Goal: Transaction & Acquisition: Purchase product/service

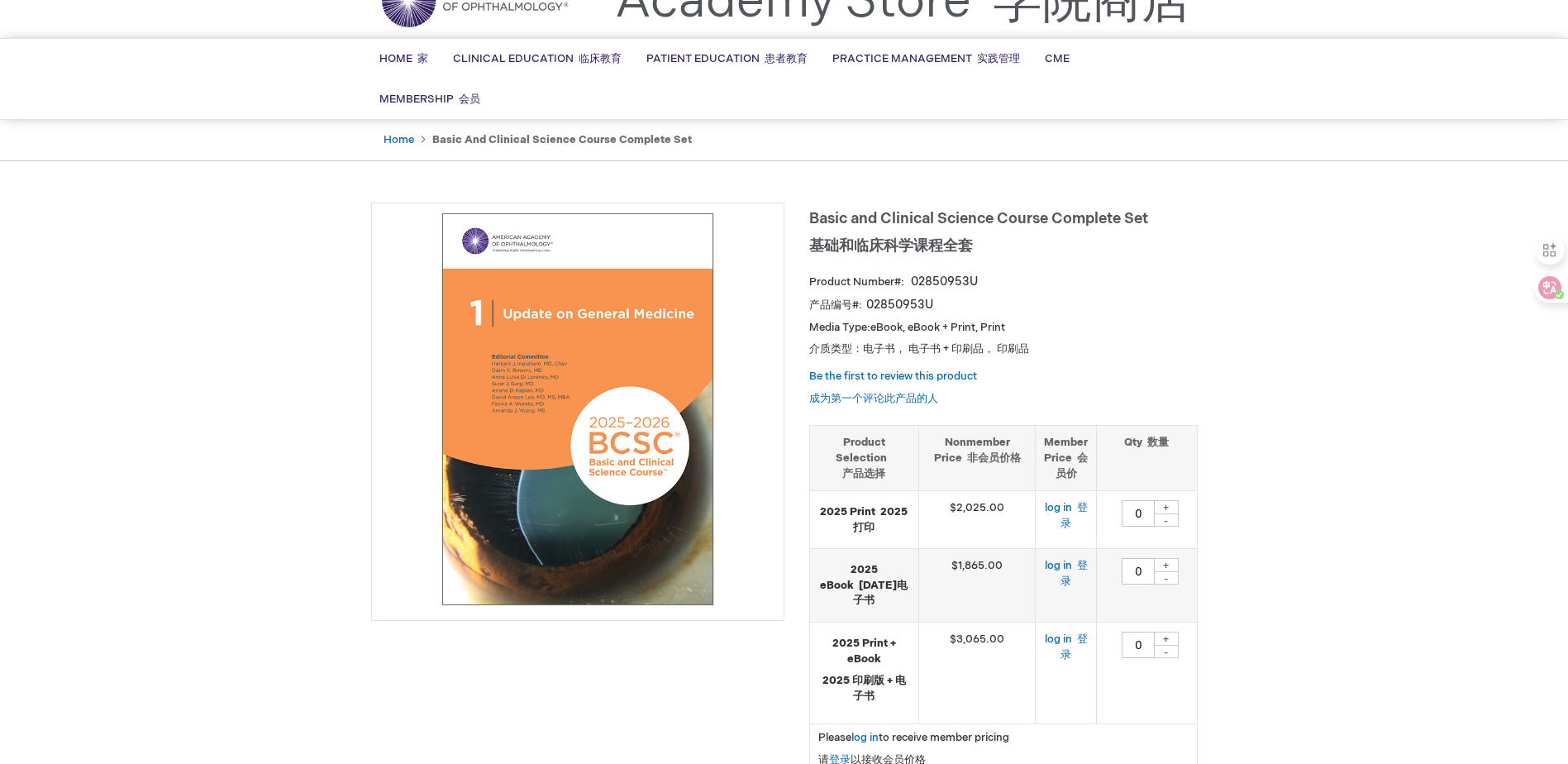
scroll to position [166, 0]
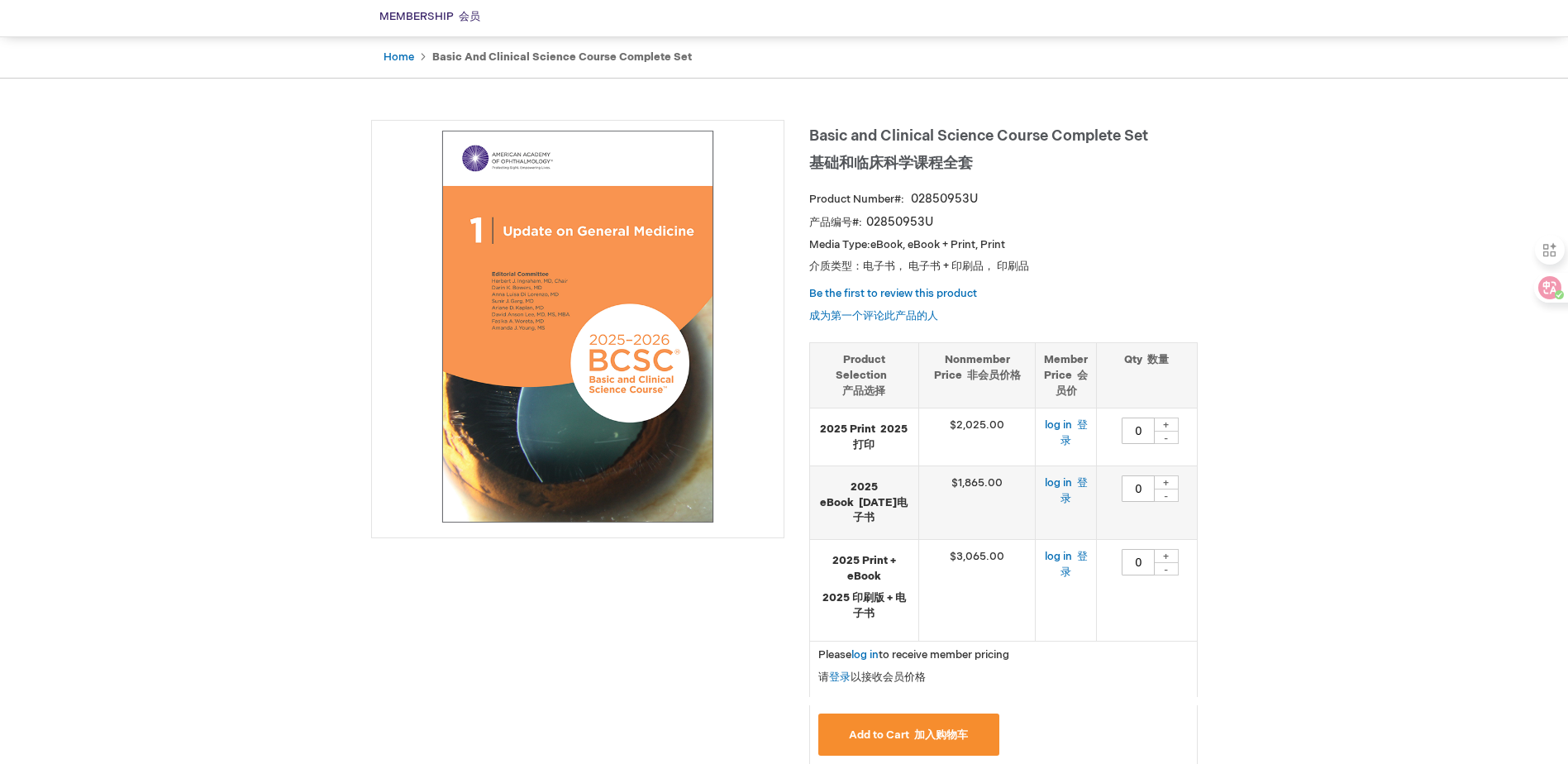
click at [1164, 490] on div "+" at bounding box center [1165, 482] width 24 height 14
type input "1"
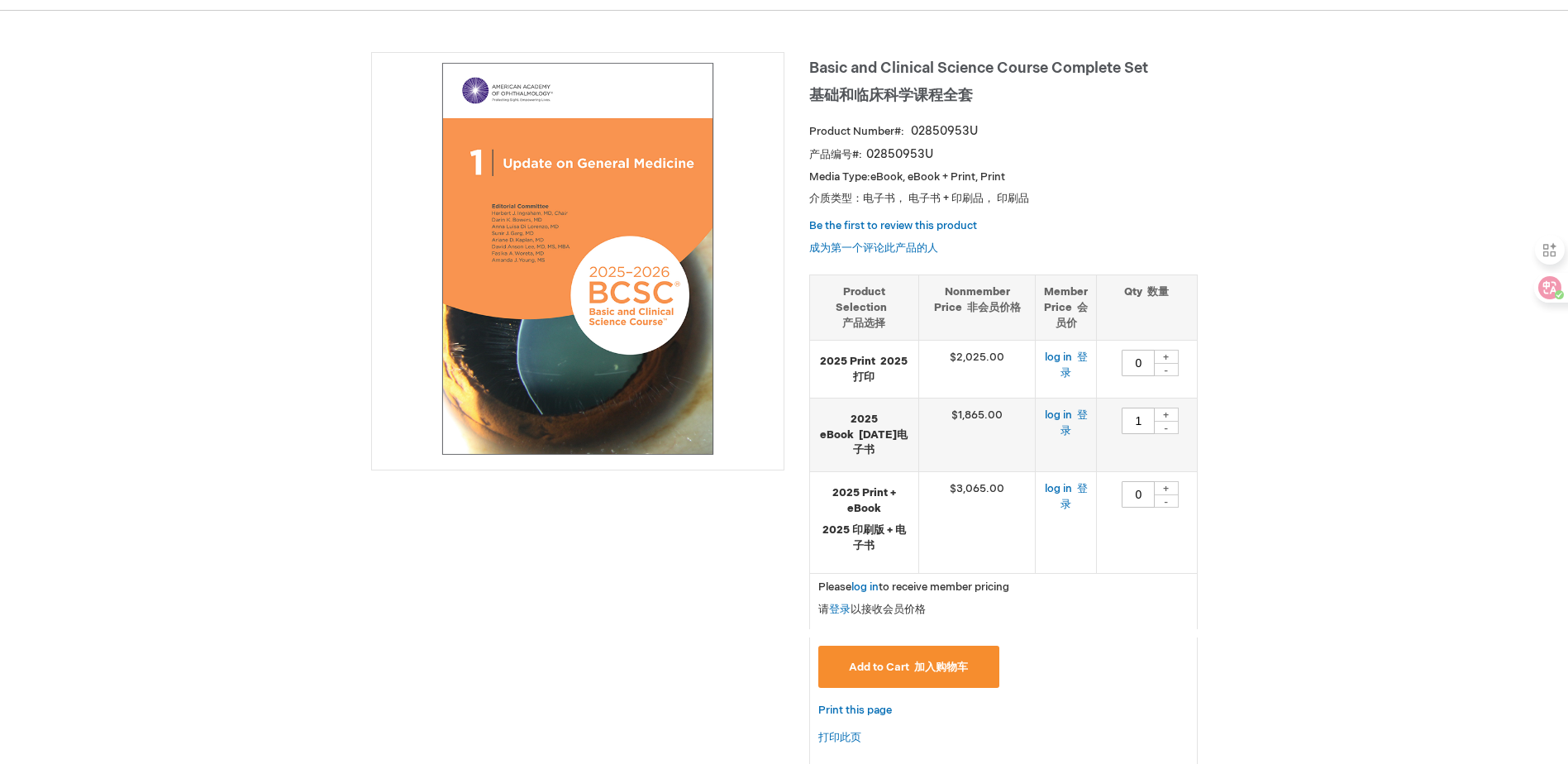
scroll to position [0, 0]
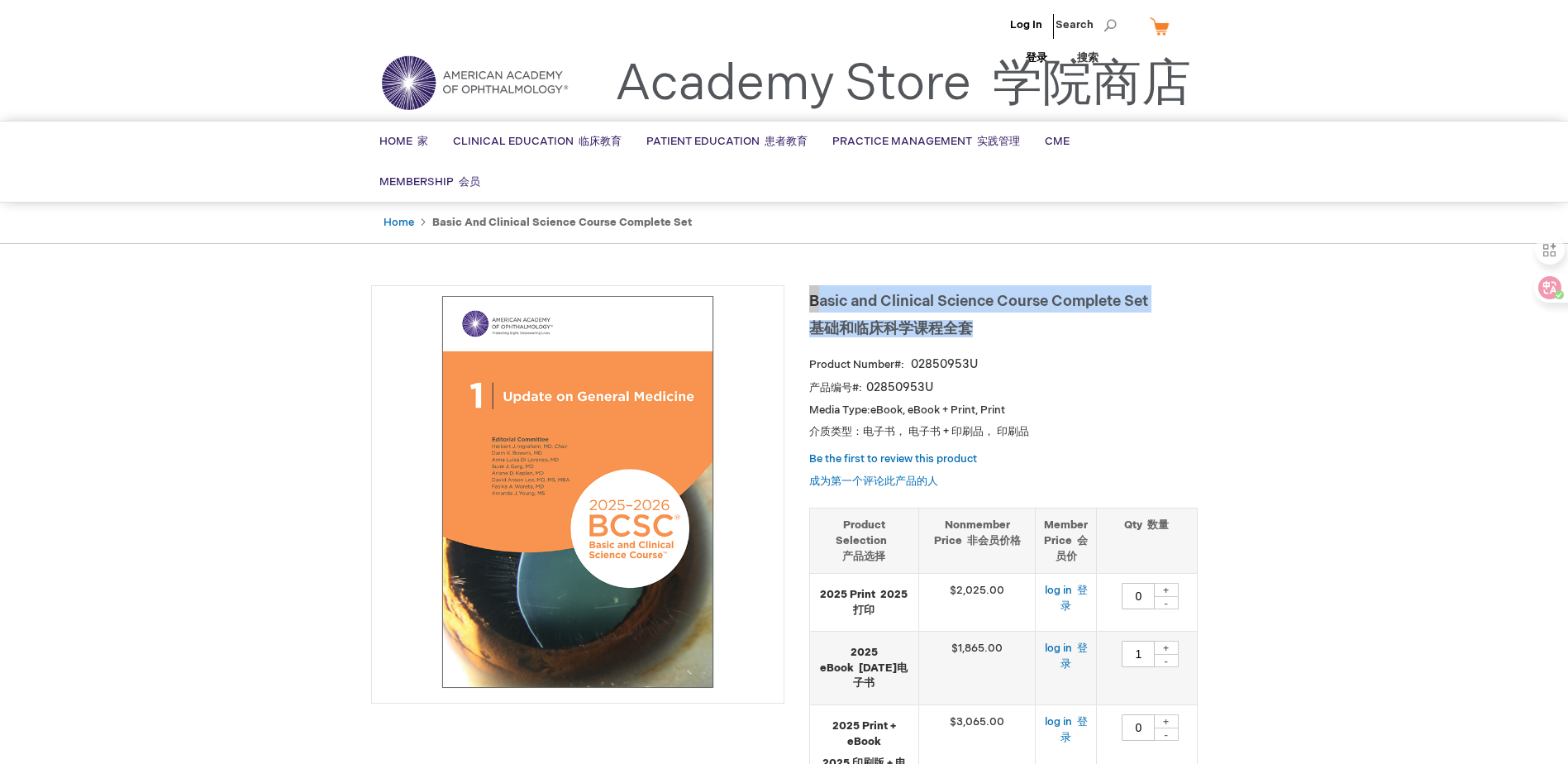
drag, startPoint x: 979, startPoint y: 342, endPoint x: 810, endPoint y: 322, distance: 170.2
click at [810, 322] on h1 "Basic and Clinical Science Course Complete Set 基础和临床科学课程全套" at bounding box center [1003, 314] width 388 height 59
copy span "Basic and Clinical Science Course Complete Set 基础和临床科学课程全套"
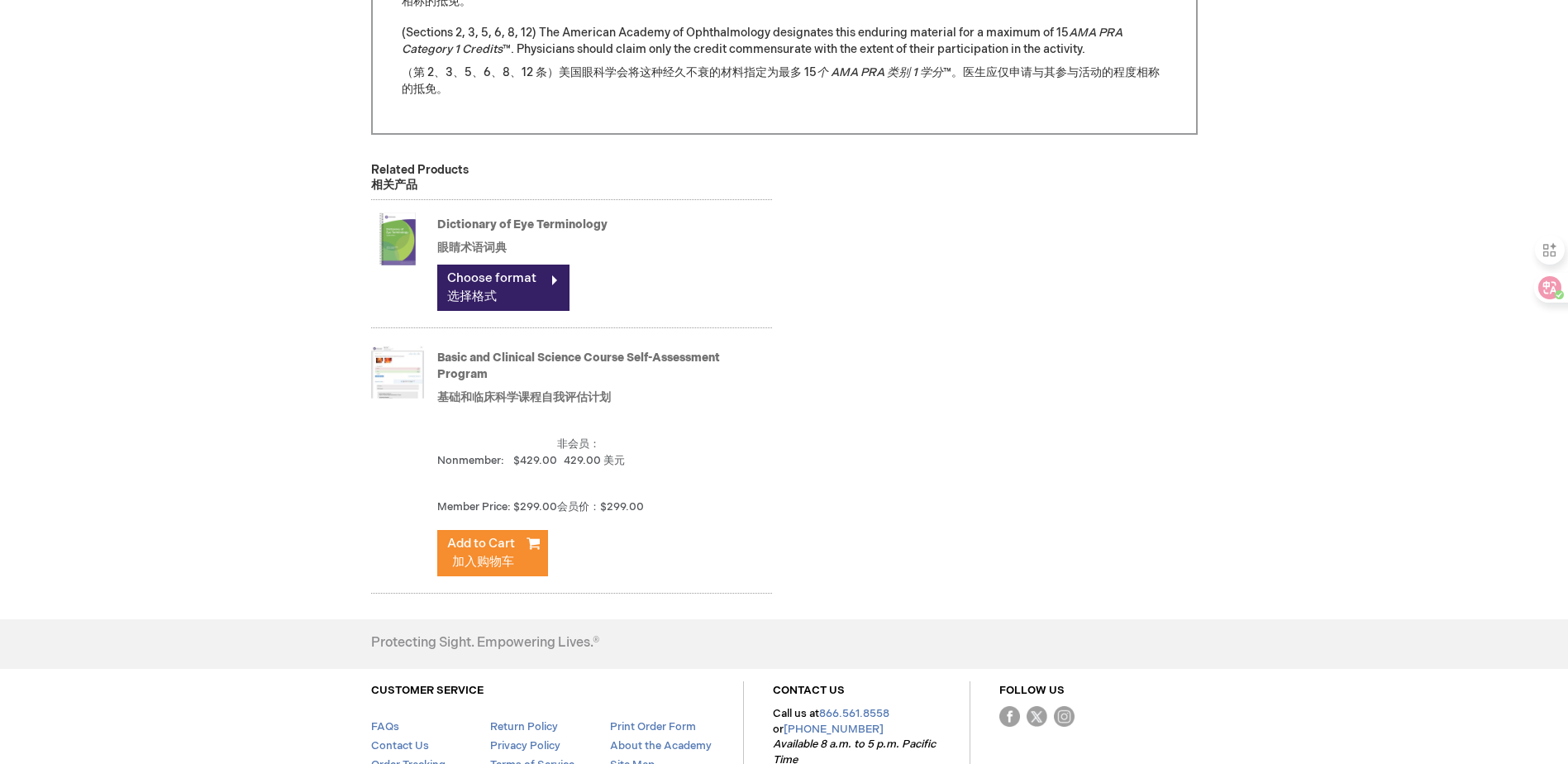
scroll to position [3097, 0]
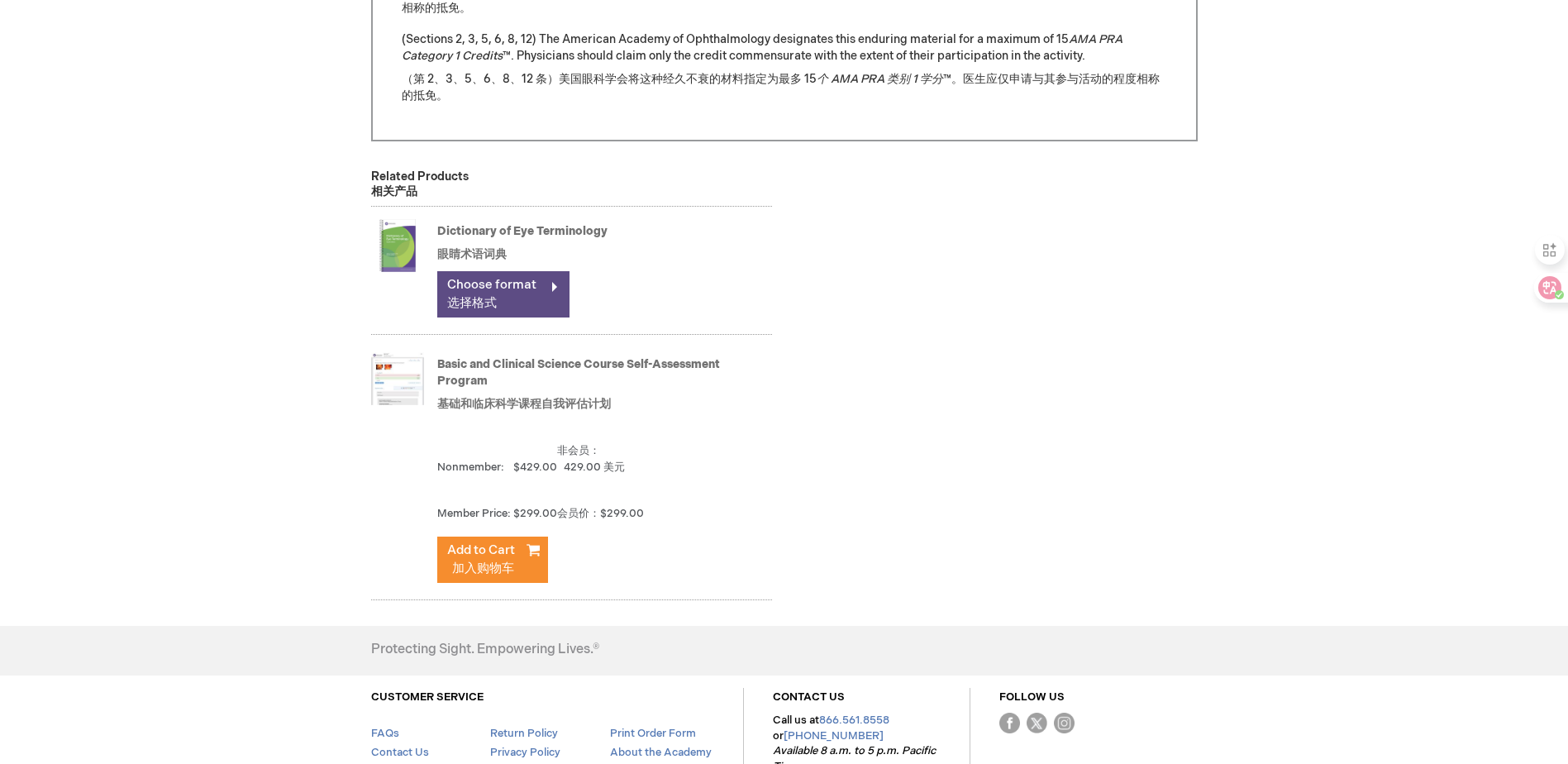
drag, startPoint x: 555, startPoint y: 306, endPoint x: 554, endPoint y: 316, distance: 10.0
click at [555, 306] on link "Choose format 选择格式" at bounding box center [503, 294] width 133 height 46
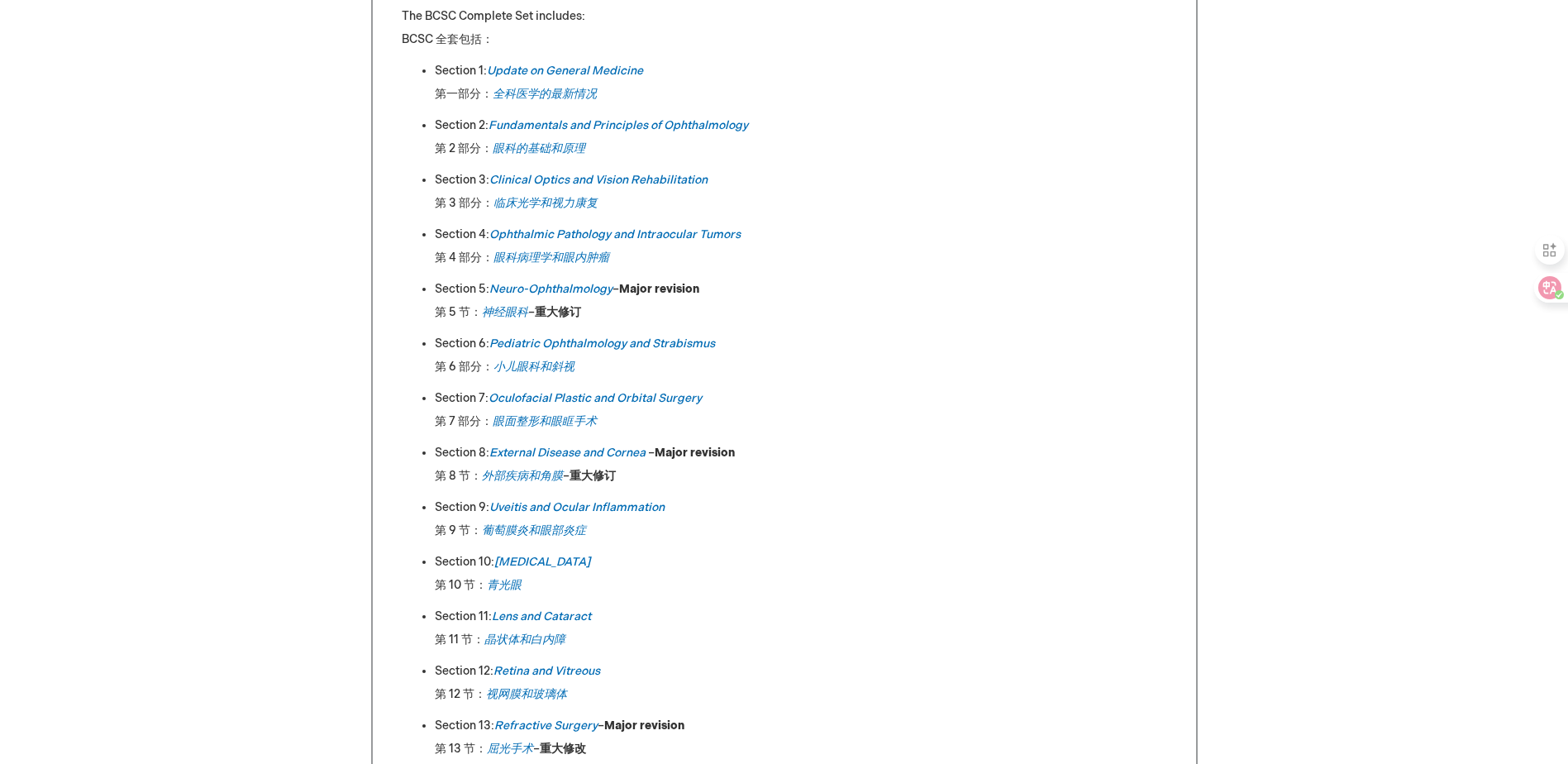
scroll to position [1471, 0]
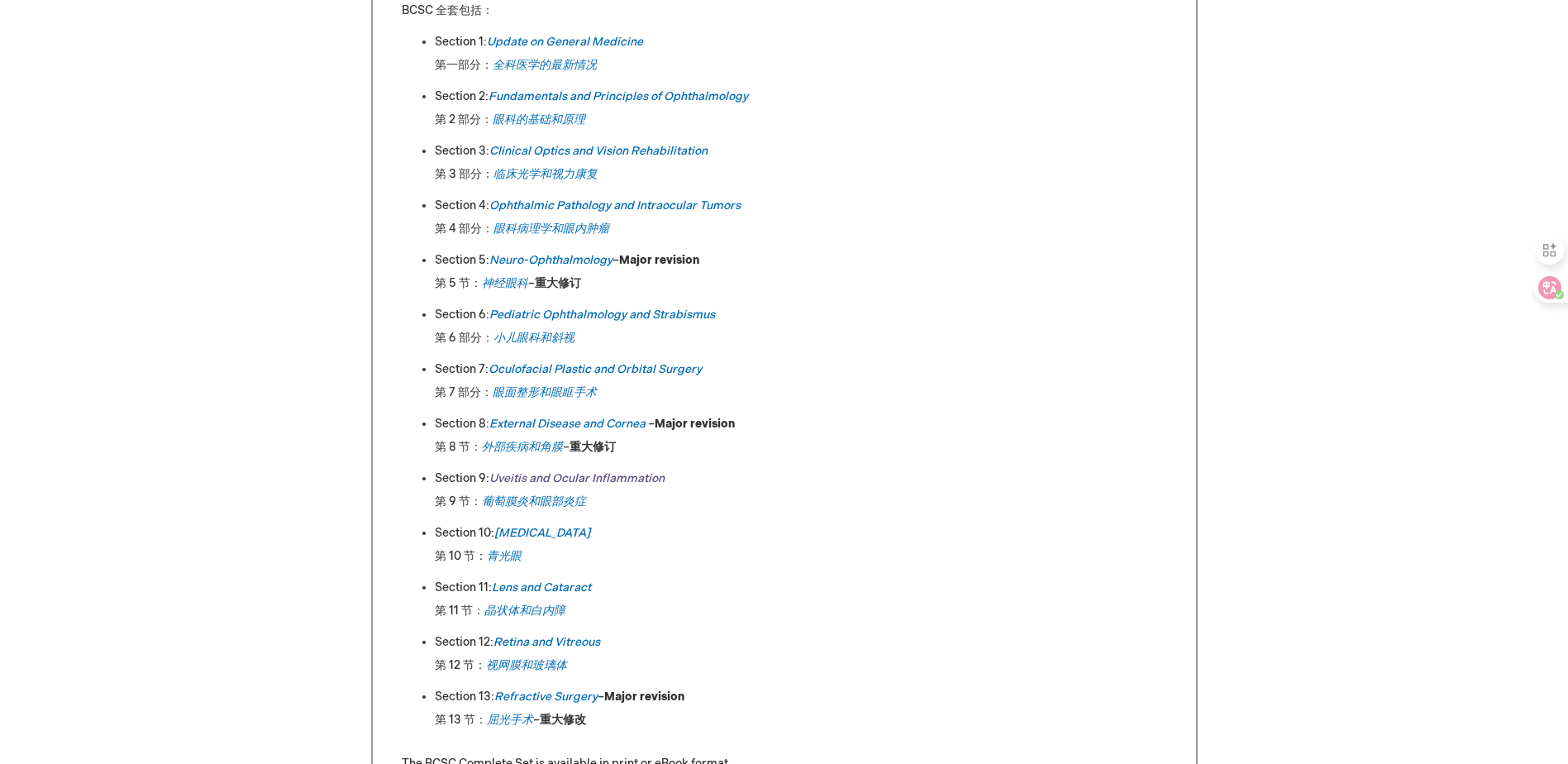
click at [550, 486] on link "Uveitis and Ocular Inflammation" at bounding box center [577, 478] width 176 height 14
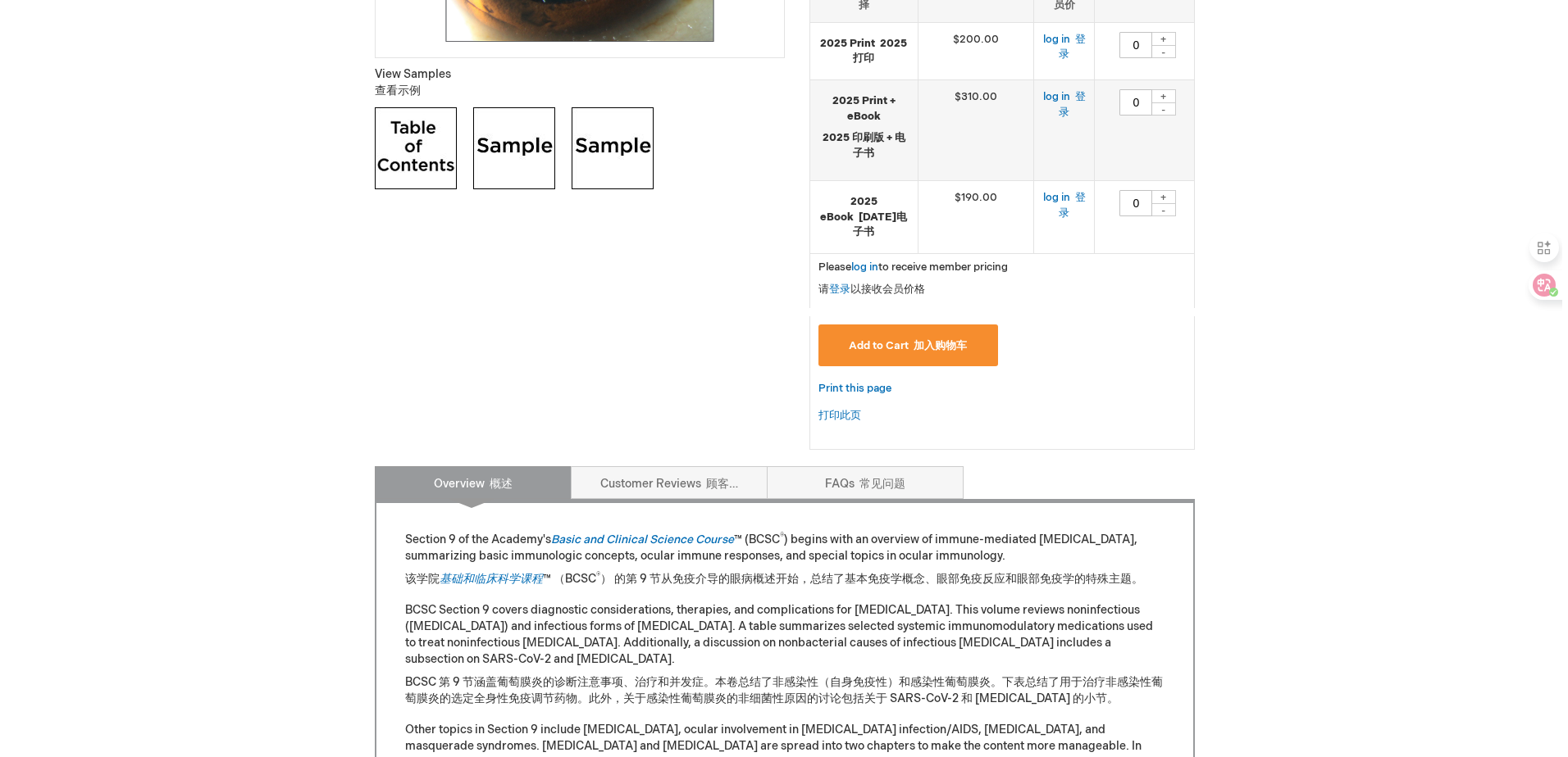
scroll to position [492, 0]
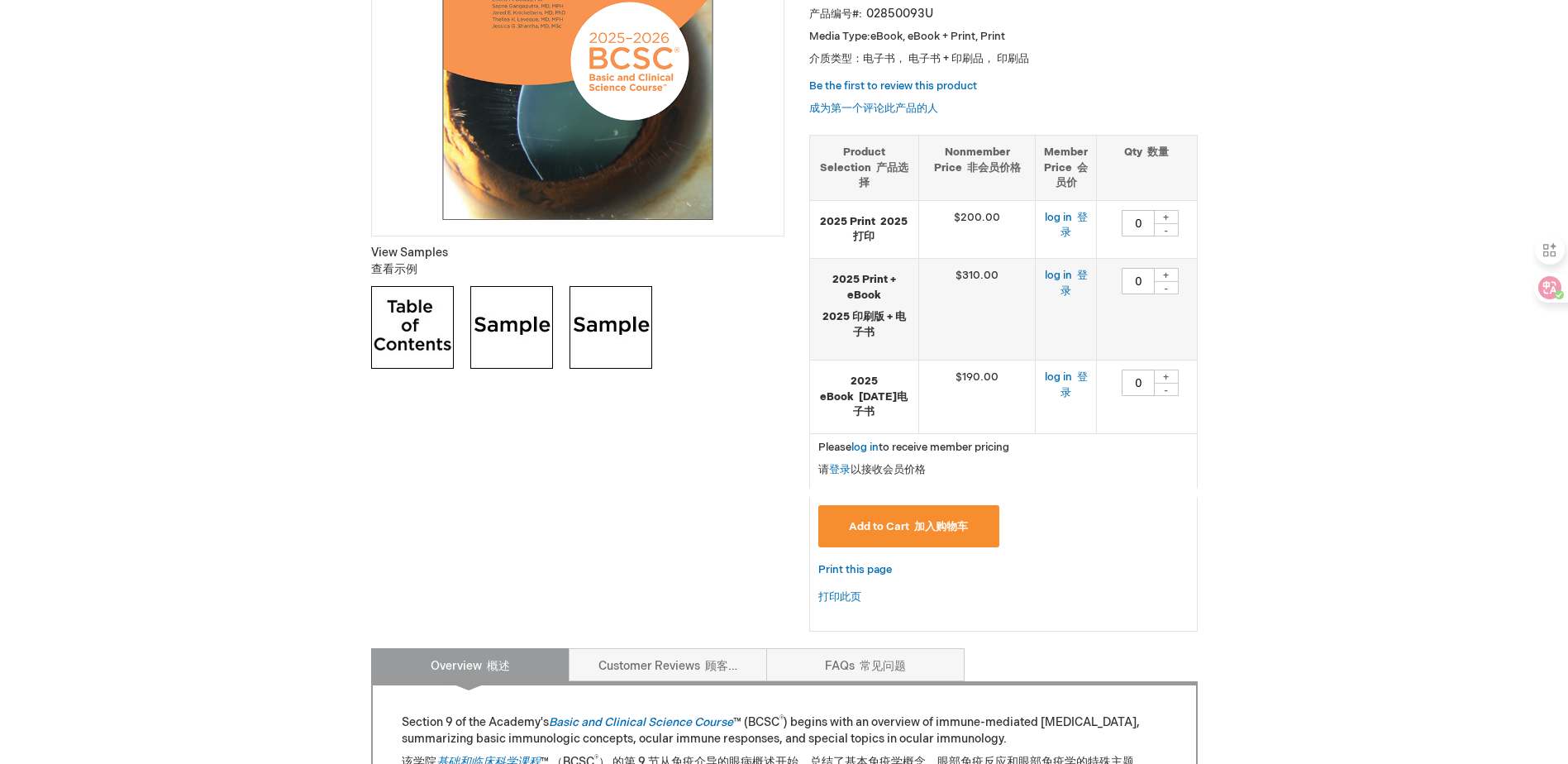
click at [1168, 282] on div "+" at bounding box center [1165, 275] width 24 height 14
type input "1"
click at [909, 534] on font "submit" at bounding box center [911, 527] width 5 height 14
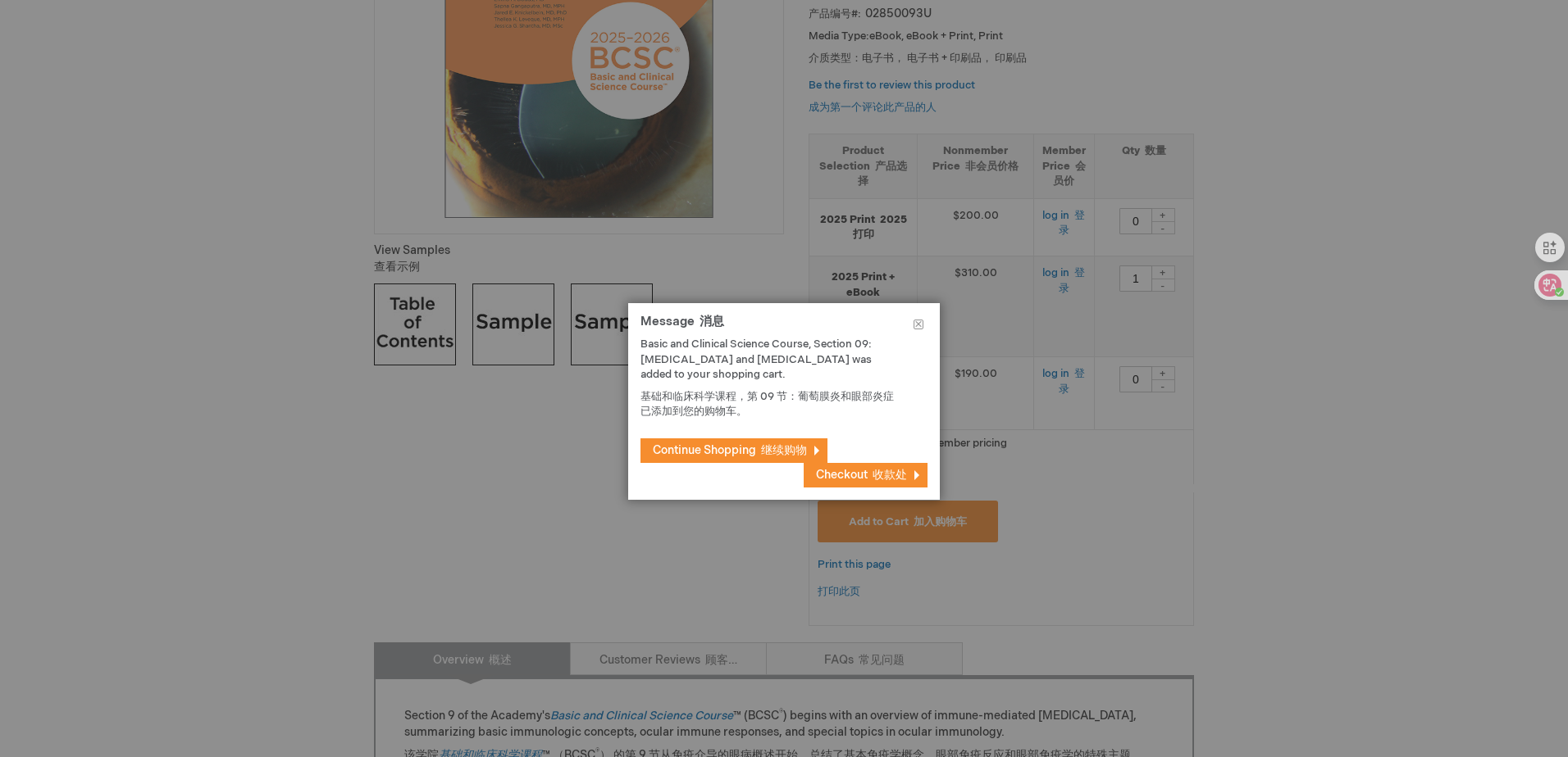
click at [847, 474] on span "Checkout 收款处" at bounding box center [861, 475] width 91 height 14
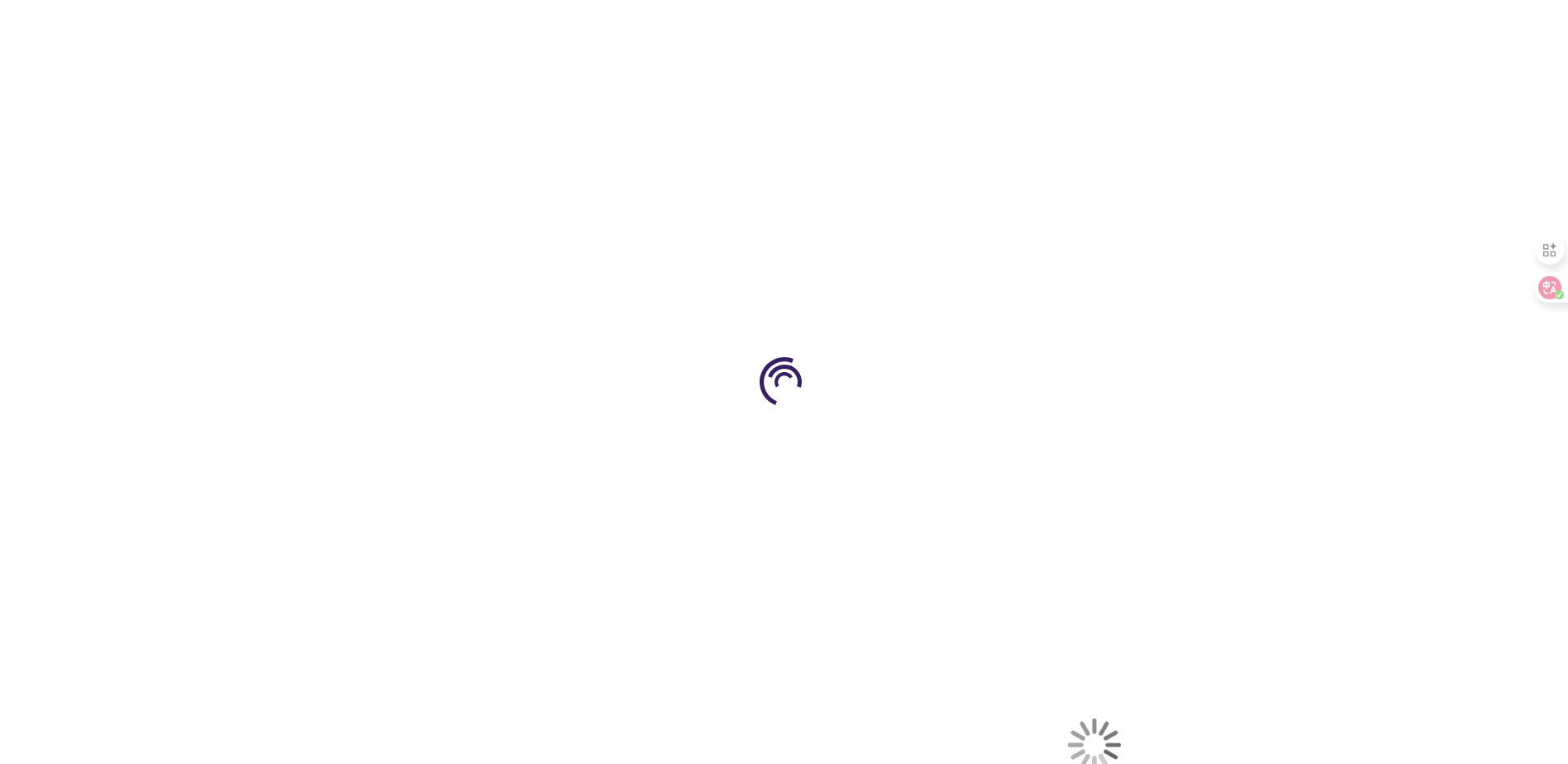
select select "US"
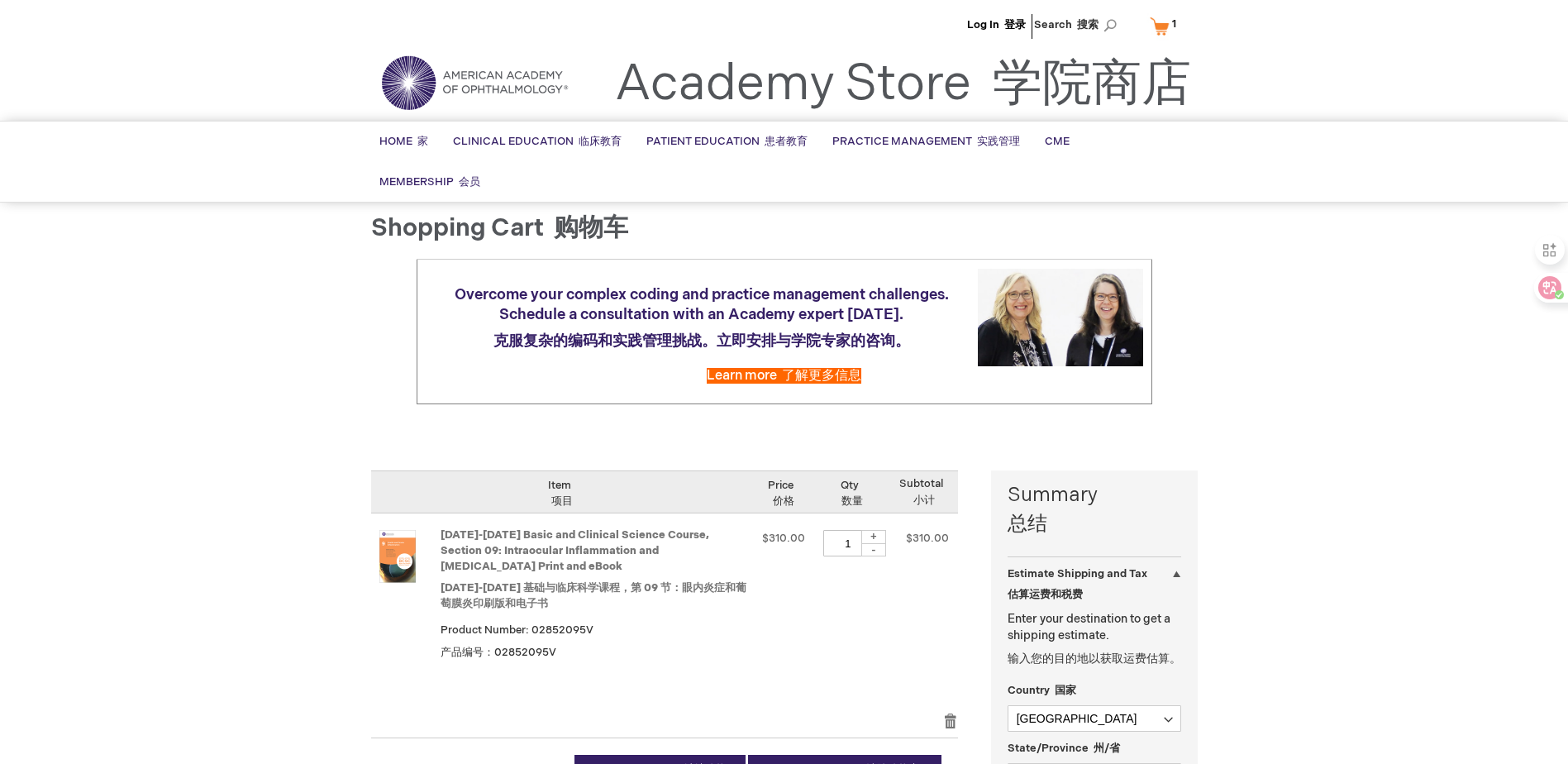
click at [659, 556] on strong "[DATE]-[DATE] Basic and Clinical Science Course, Section 09: Intraocular Inflam…" at bounding box center [594, 573] width 306 height 90
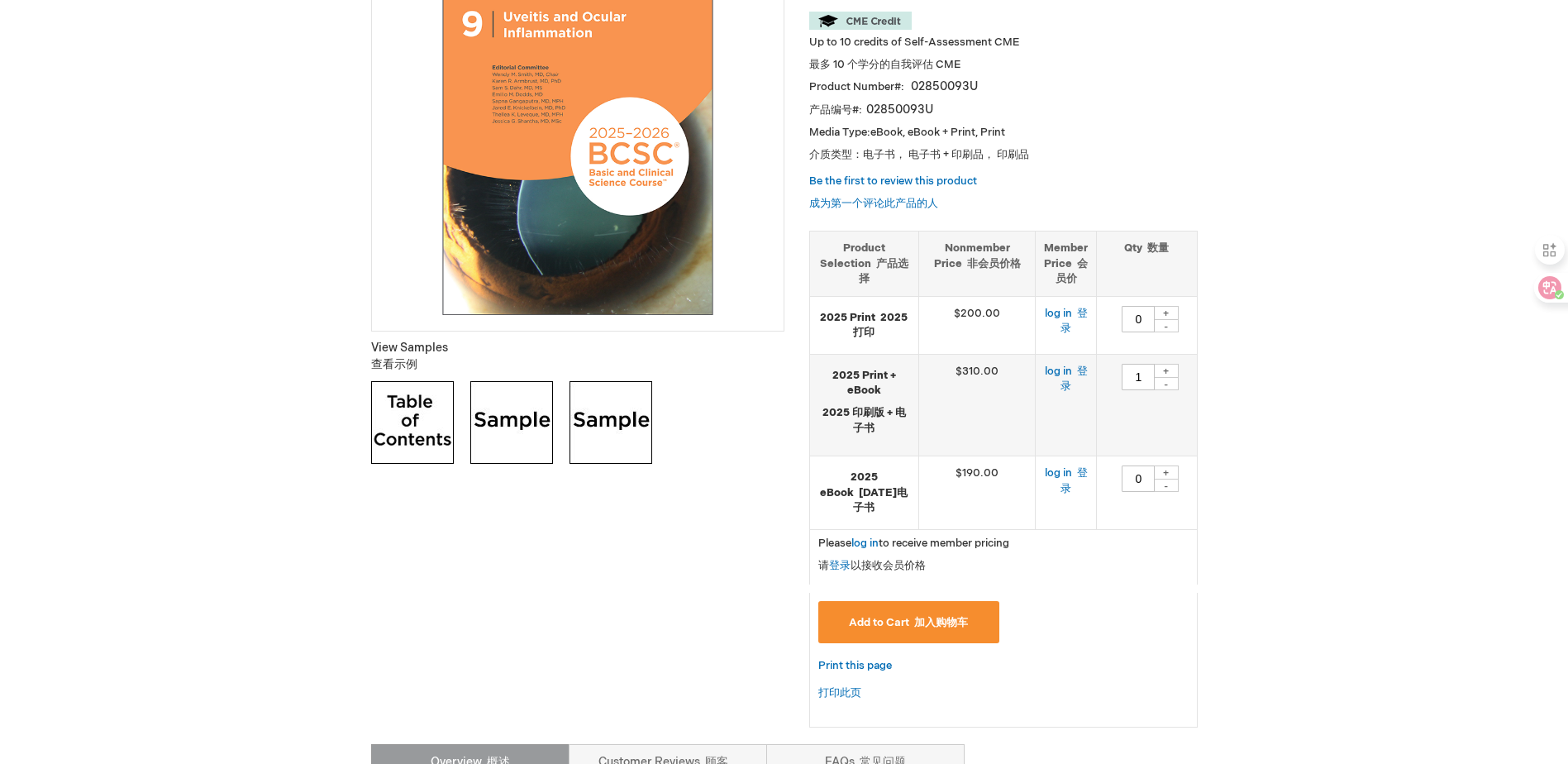
scroll to position [302, 0]
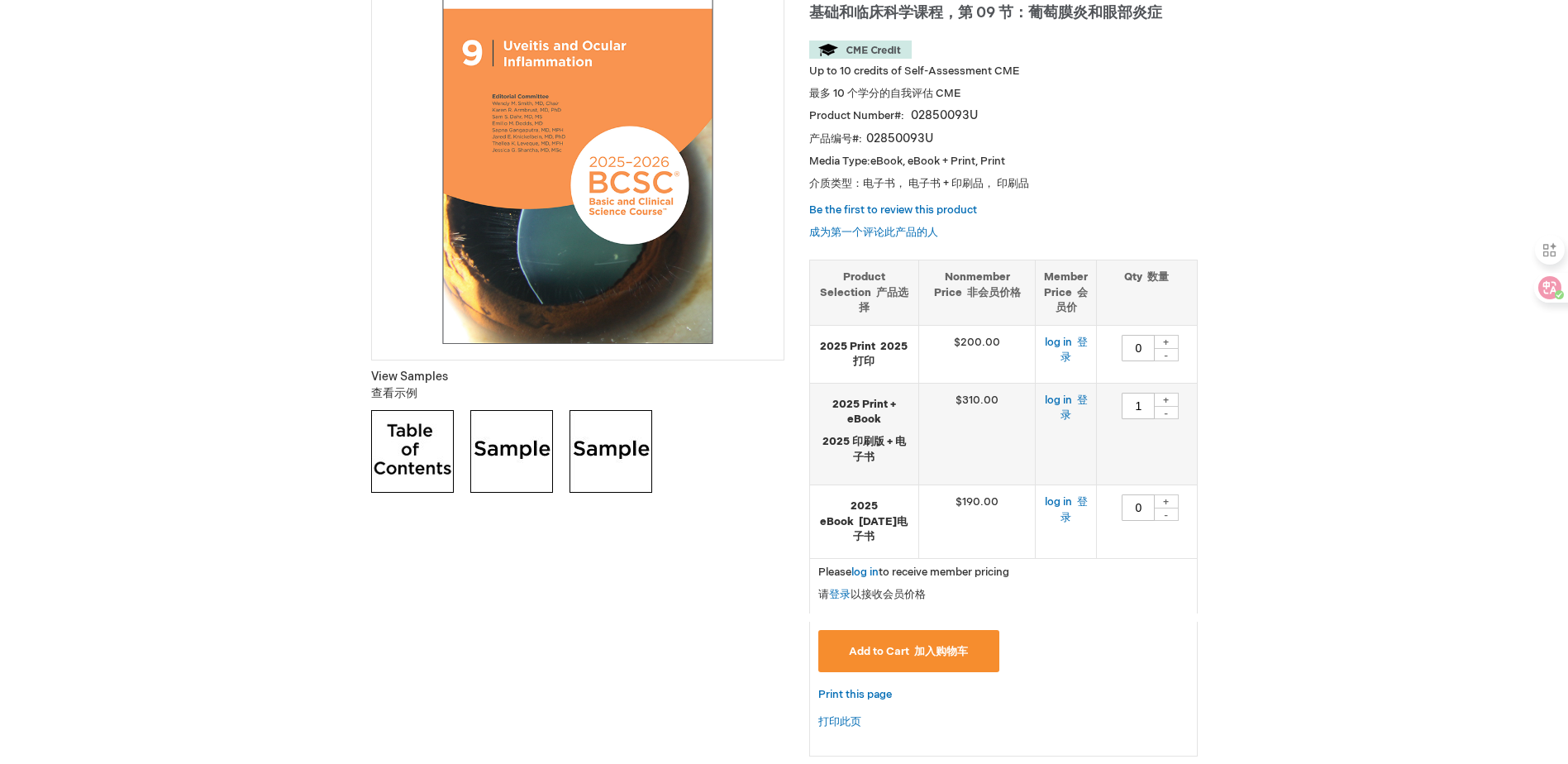
click at [1165, 410] on div "-" at bounding box center [1165, 413] width 24 height 14
type input "0"
click at [1167, 503] on div "+" at bounding box center [1165, 502] width 24 height 14
type input "1"
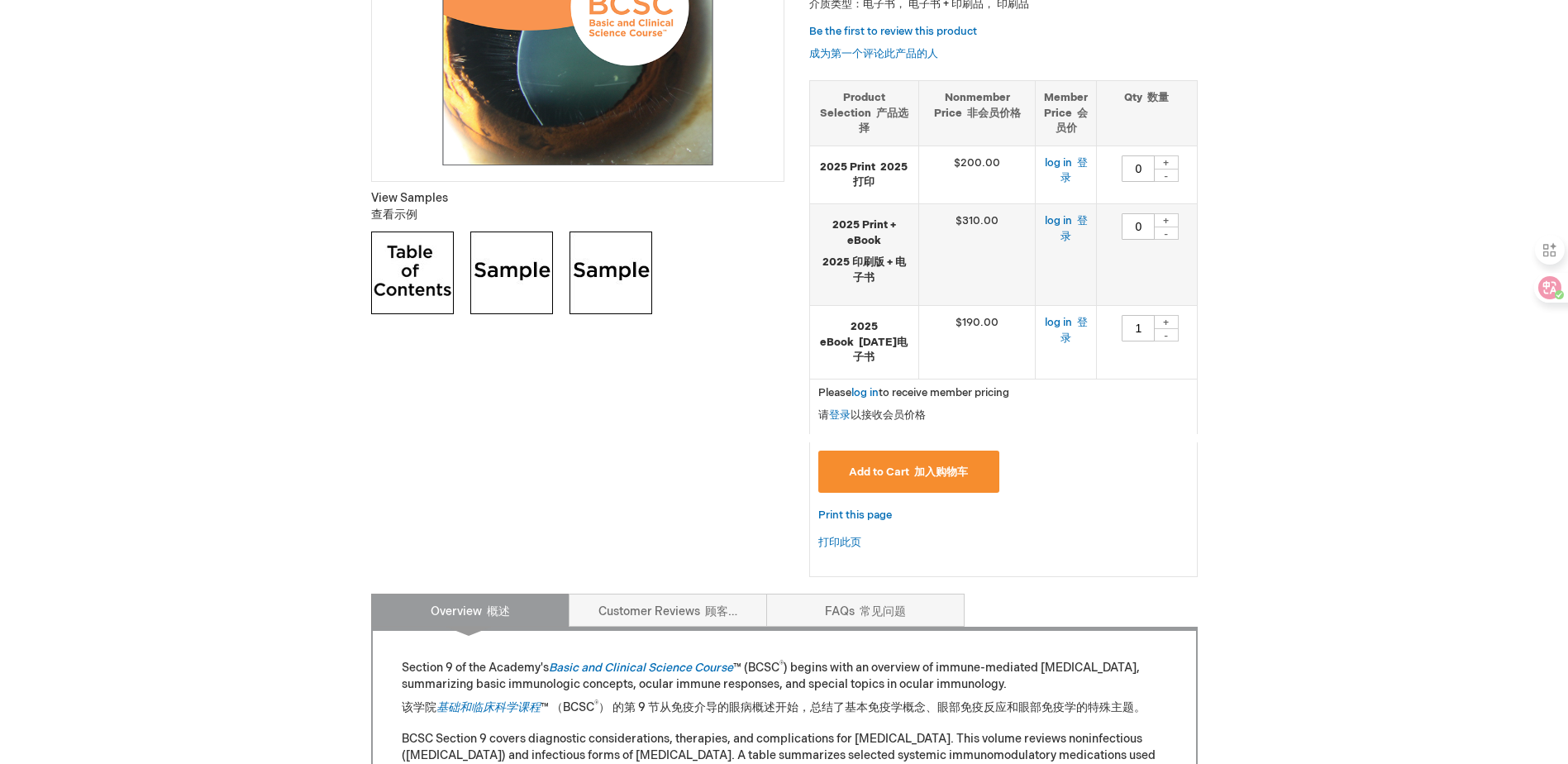
scroll to position [138, 0]
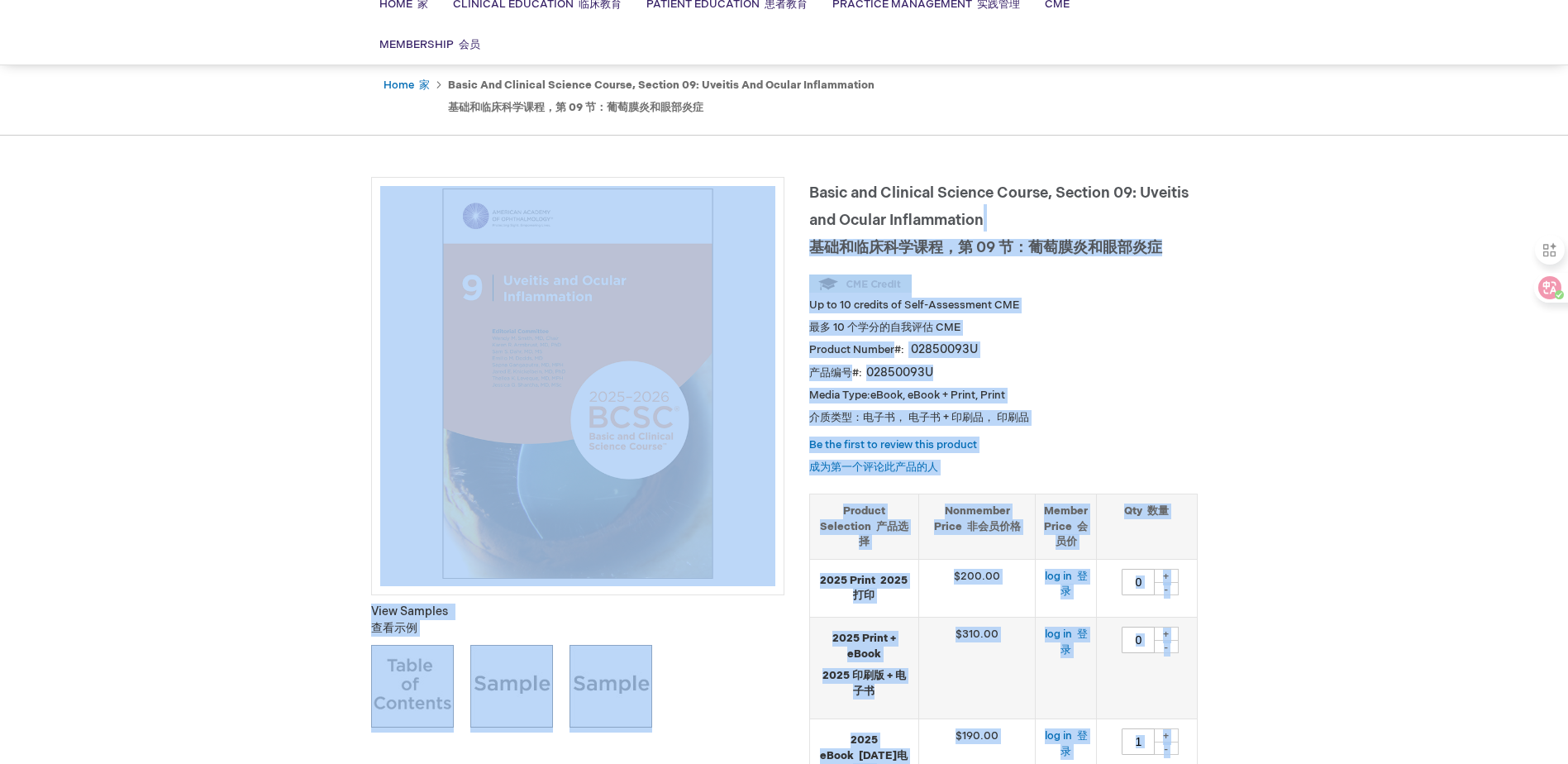
drag, startPoint x: 979, startPoint y: 236, endPoint x: 797, endPoint y: 204, distance: 184.8
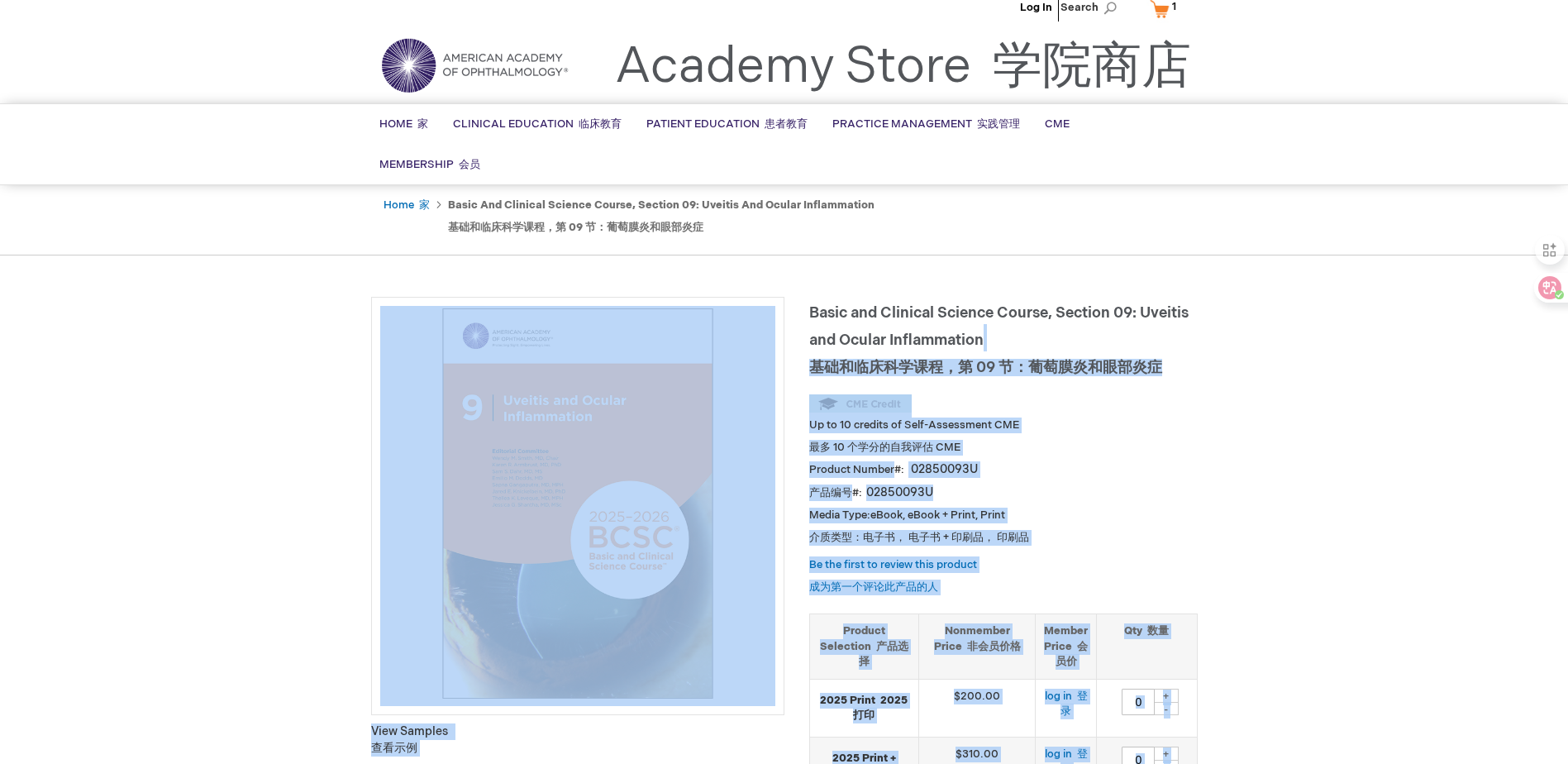
scroll to position [0, 0]
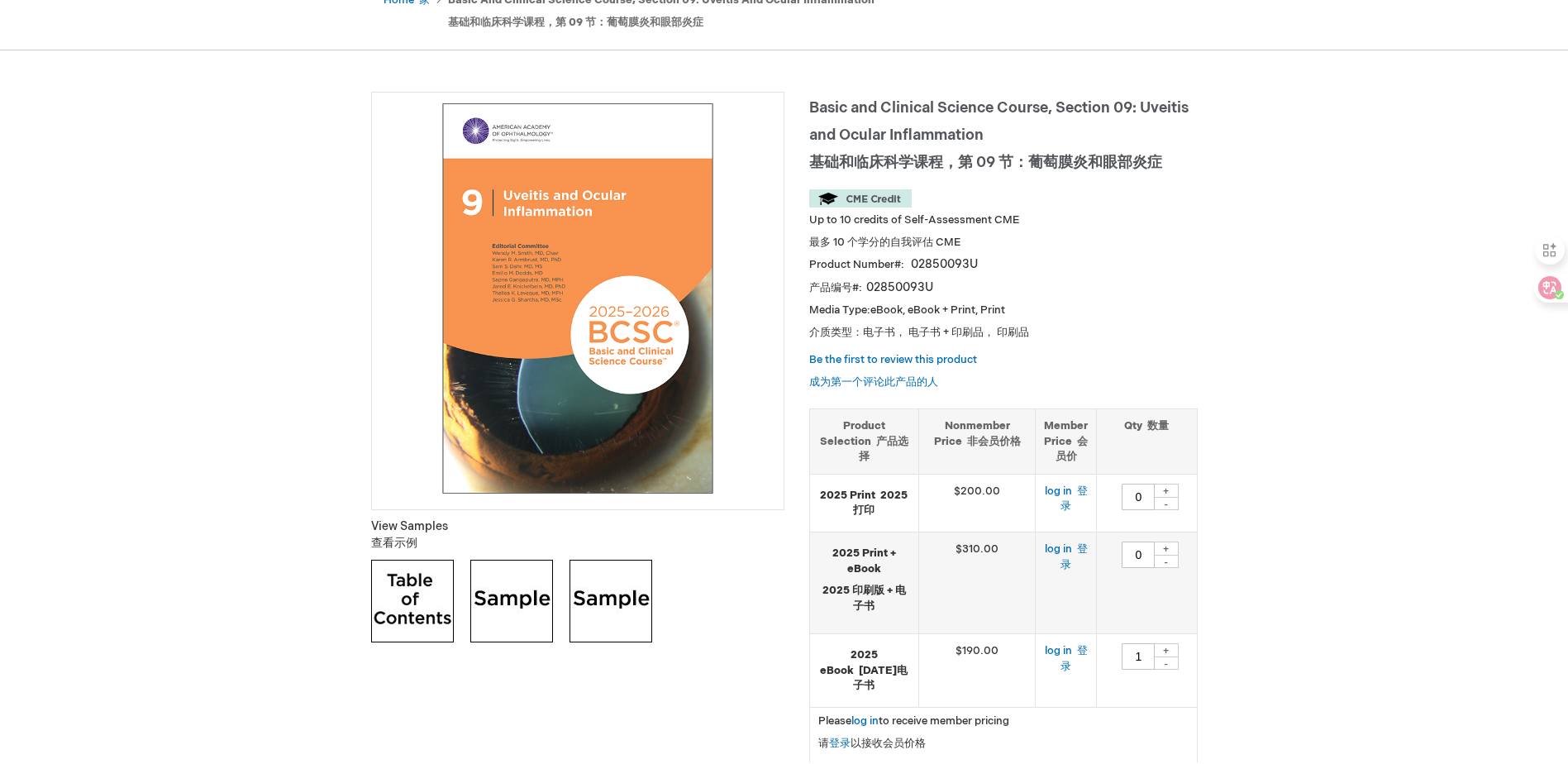
scroll to position [414, 0]
